Goal: Task Accomplishment & Management: Manage account settings

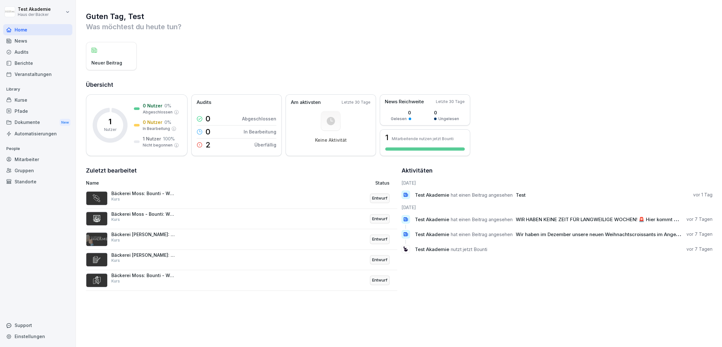
click at [46, 39] on div "News" at bounding box center [37, 40] width 69 height 11
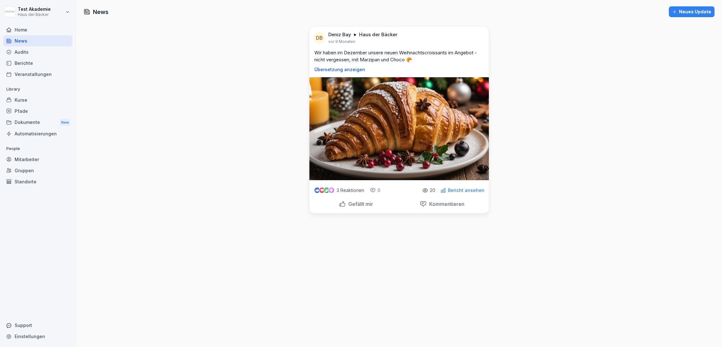
click at [45, 56] on div "Audits" at bounding box center [37, 51] width 69 height 11
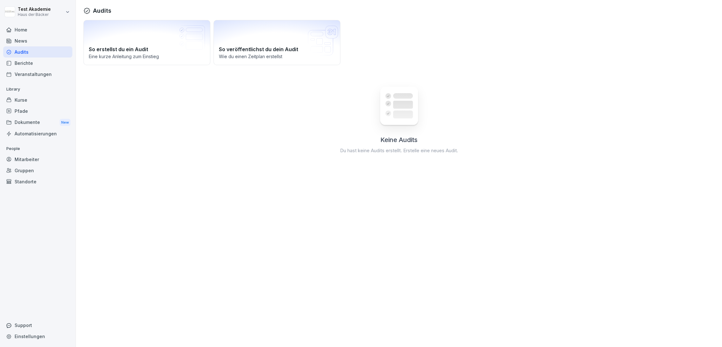
click at [45, 65] on div "Berichte" at bounding box center [37, 62] width 69 height 11
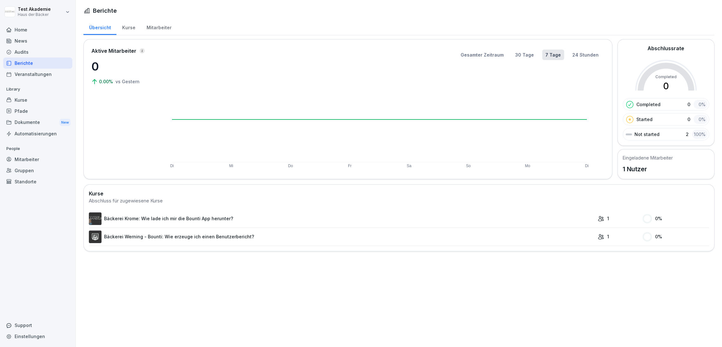
click at [44, 76] on div "Veranstaltungen" at bounding box center [37, 74] width 69 height 11
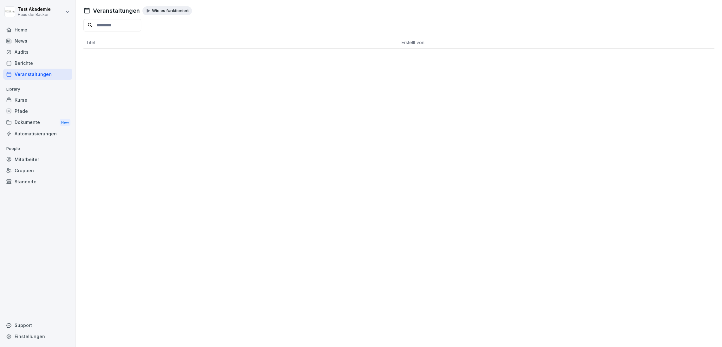
click at [44, 103] on div "Kurse" at bounding box center [37, 99] width 69 height 11
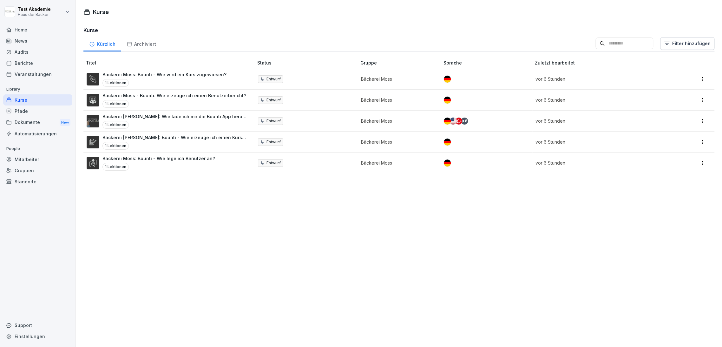
click at [44, 110] on div "Pfade" at bounding box center [37, 110] width 69 height 11
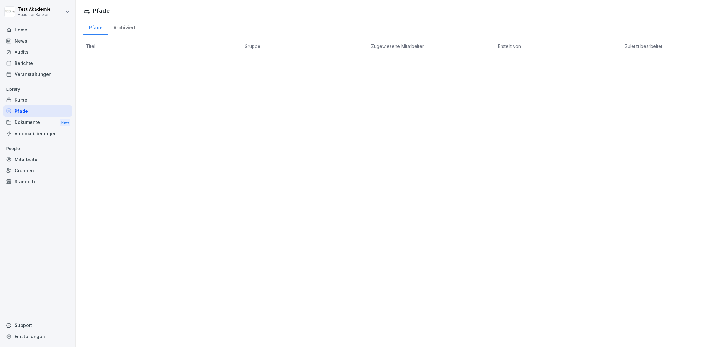
click at [43, 14] on html "Test Akademie Haus der Bäcker Home News Audits Berichte Veranstaltungen Library…" at bounding box center [361, 173] width 722 height 347
click at [48, 37] on div "Abmelden" at bounding box center [40, 40] width 63 height 12
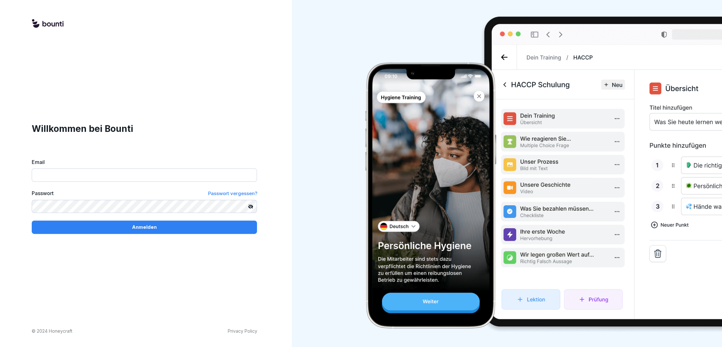
click at [137, 170] on input "Email" at bounding box center [144, 174] width 225 height 13
click at [115, 167] on div "Email" at bounding box center [144, 169] width 225 height 23
click at [115, 172] on input "Email" at bounding box center [144, 174] width 225 height 13
paste input "**********"
type input "**********"
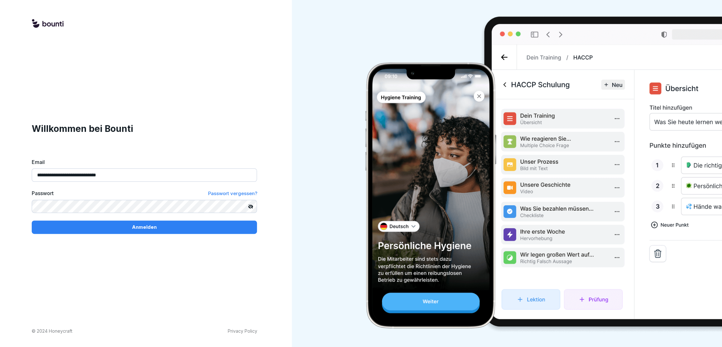
click at [85, 232] on button "Anmelden" at bounding box center [144, 226] width 225 height 13
